Goal: Transaction & Acquisition: Obtain resource

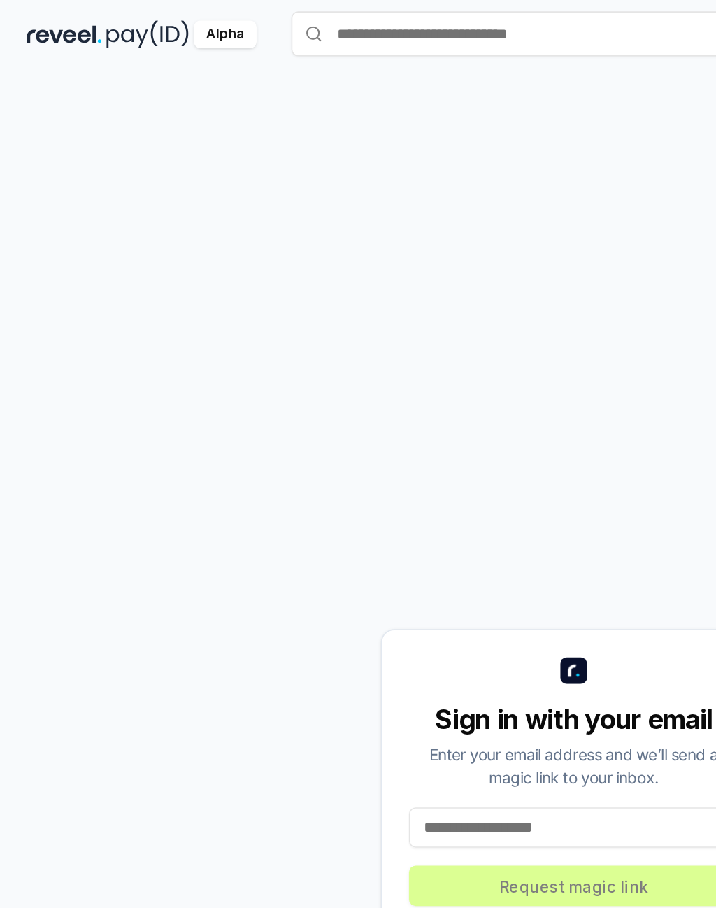
scroll to position [40, 0]
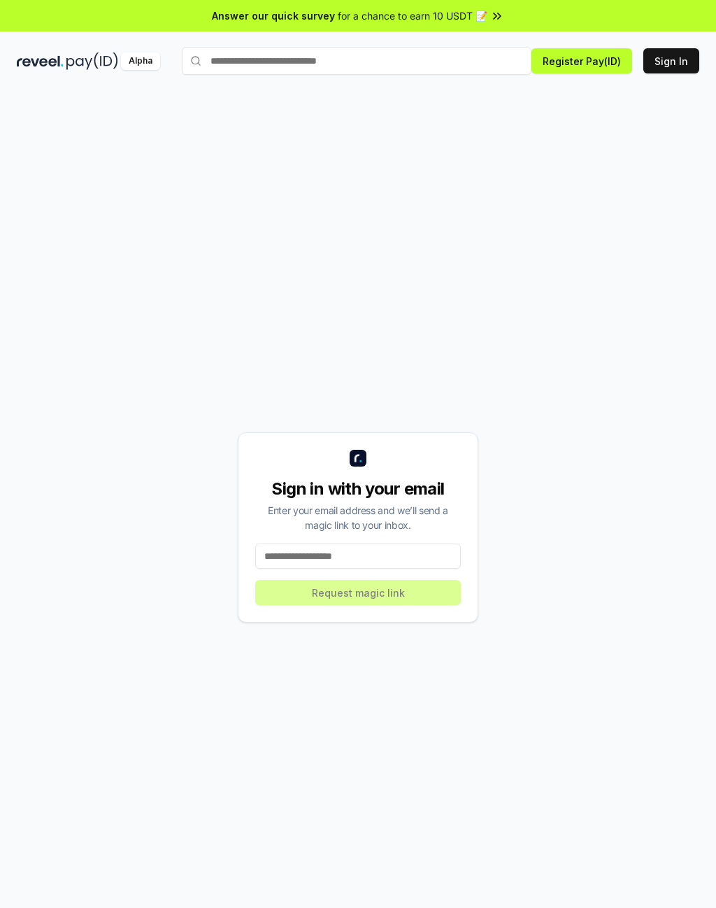
click at [416, 554] on input at bounding box center [358, 555] width 206 height 25
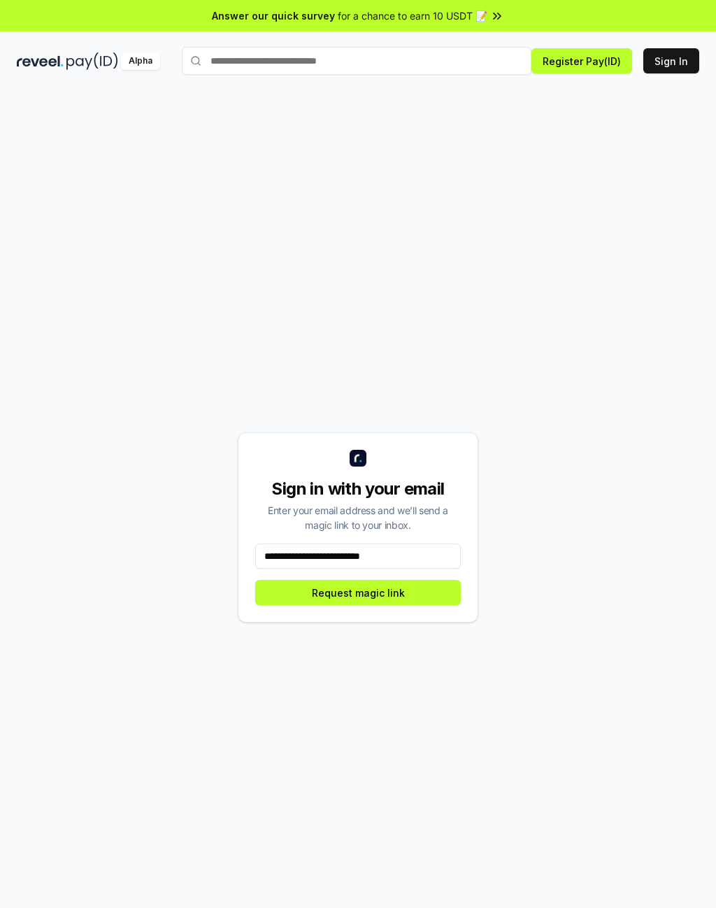
type input "**********"
click at [435, 600] on button "Request magic link" at bounding box center [358, 592] width 206 height 25
